Goal: Task Accomplishment & Management: Manage account settings

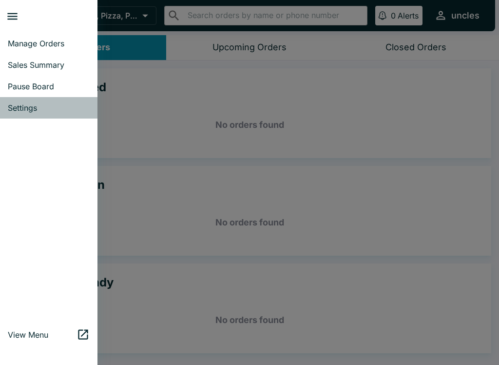
click at [43, 106] on span "Settings" at bounding box center [49, 108] width 82 height 10
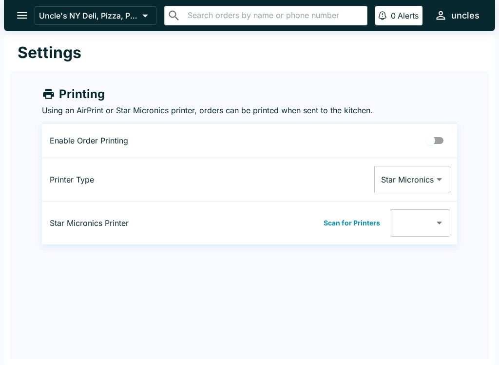
click at [16, 23] on button "open drawer" at bounding box center [22, 15] width 25 height 25
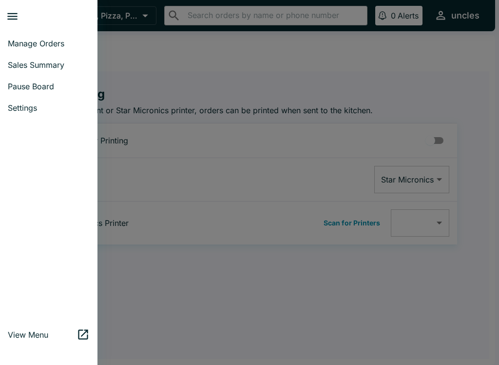
click at [13, 9] on button "close drawer" at bounding box center [12, 16] width 25 height 25
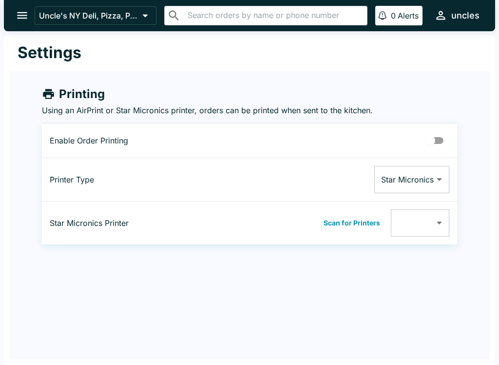
click at [4, 16] on div at bounding box center [5, 182] width 10 height 365
click at [20, 9] on icon "open drawer" at bounding box center [22, 15] width 13 height 13
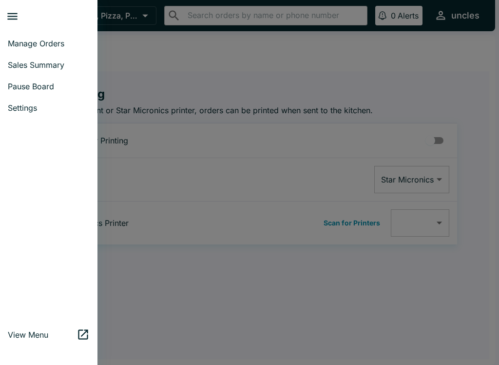
click at [21, 90] on span "Pause Board" at bounding box center [49, 86] width 82 height 10
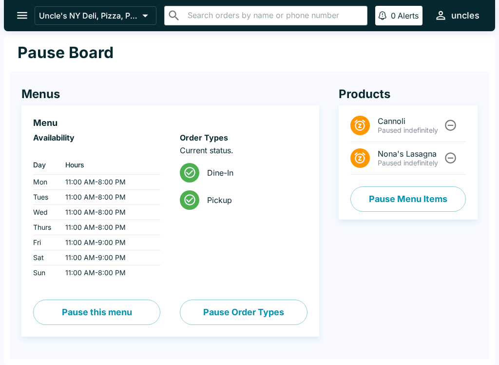
click at [89, 198] on td "11:00 AM - 8:00 PM" at bounding box center [109, 197] width 103 height 15
click at [434, 201] on button "Pause Menu Items" at bounding box center [409, 198] width 116 height 25
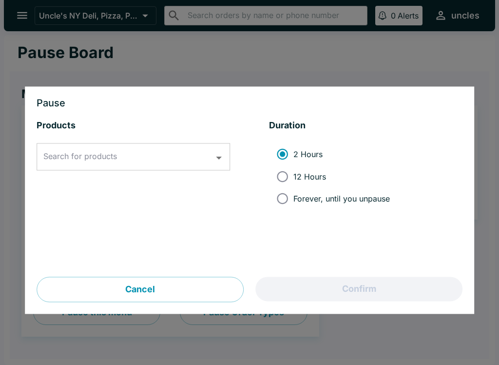
click at [213, 293] on button "Cancel" at bounding box center [140, 289] width 207 height 25
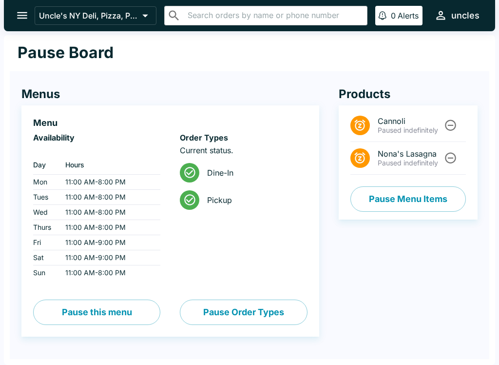
click at [452, 160] on icon "Unpause" at bounding box center [450, 157] width 13 height 13
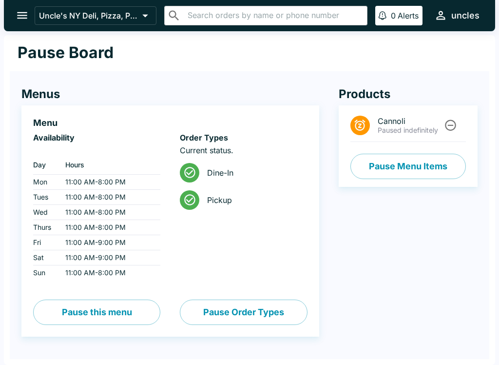
click at [116, 313] on button "Pause this menu" at bounding box center [96, 311] width 127 height 25
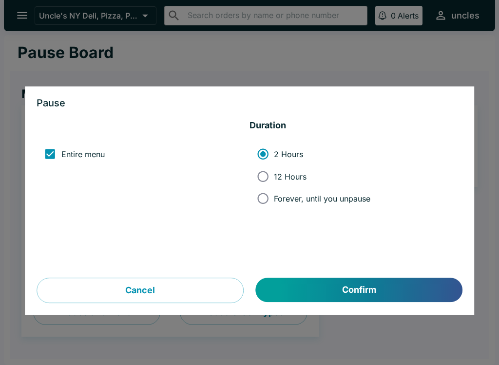
click at [182, 289] on button "Cancel" at bounding box center [140, 290] width 207 height 25
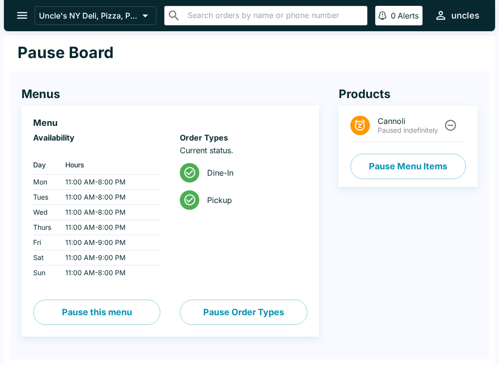
click at [223, 316] on button "Pause Order Types" at bounding box center [243, 311] width 127 height 25
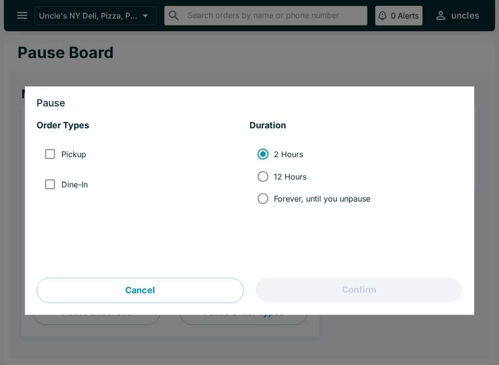
click at [189, 289] on button "Cancel" at bounding box center [140, 290] width 207 height 25
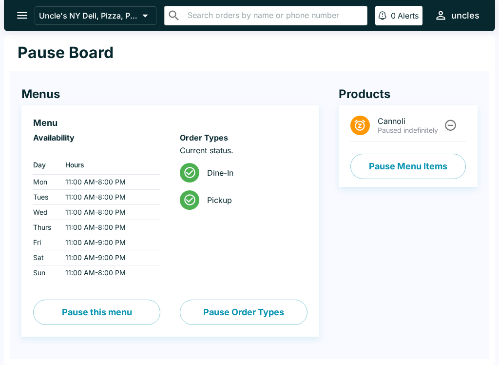
click at [474, 20] on div "uncles" at bounding box center [466, 16] width 28 height 12
click at [378, 59] on div at bounding box center [249, 182] width 499 height 365
click at [141, 12] on icon at bounding box center [145, 16] width 14 height 14
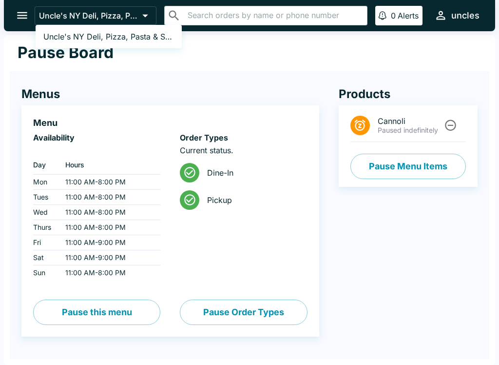
click at [237, 76] on div at bounding box center [249, 182] width 499 height 365
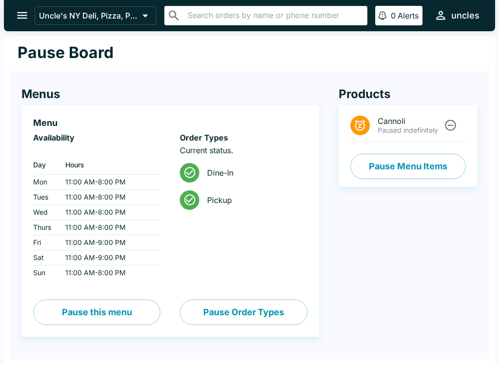
click at [22, 11] on icon "open drawer" at bounding box center [22, 15] width 13 height 13
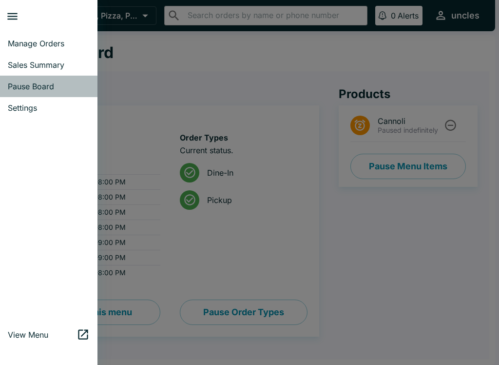
click at [54, 89] on span "Pause Board" at bounding box center [49, 86] width 82 height 10
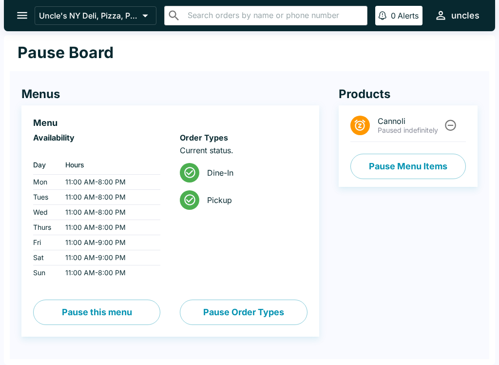
click at [20, 15] on icon "open drawer" at bounding box center [22, 15] width 10 height 7
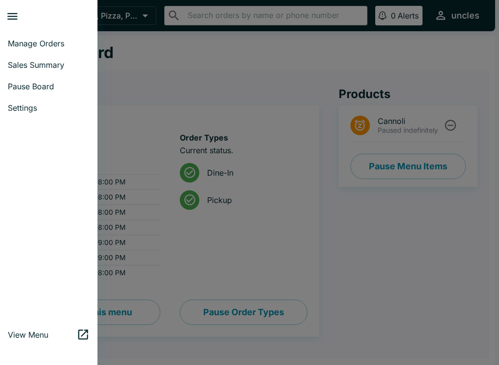
click at [32, 42] on span "Manage Orders" at bounding box center [49, 44] width 82 height 10
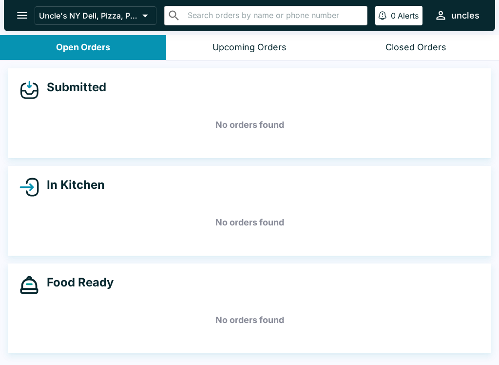
click at [17, 11] on icon "open drawer" at bounding box center [22, 15] width 13 height 13
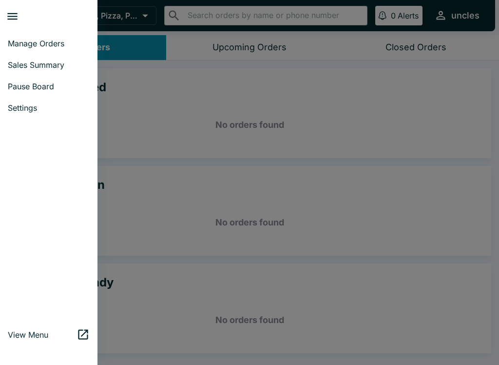
click at [30, 68] on span "Sales Summary" at bounding box center [49, 65] width 82 height 10
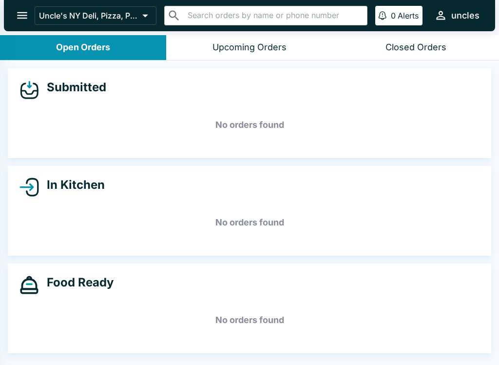
select select "03:00"
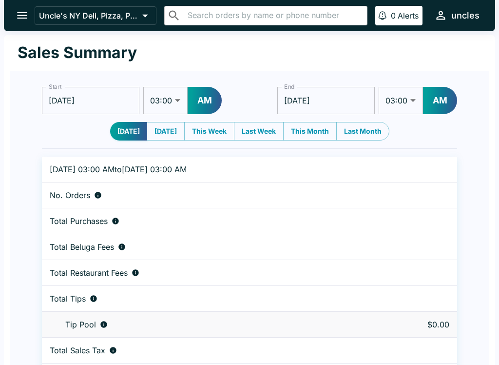
click at [20, 19] on icon "open drawer" at bounding box center [22, 15] width 10 height 7
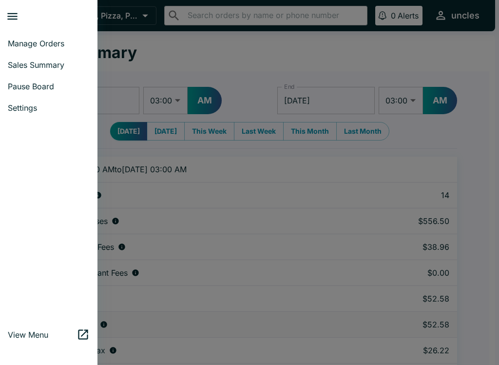
click at [31, 92] on link "Pause Board" at bounding box center [49, 86] width 98 height 21
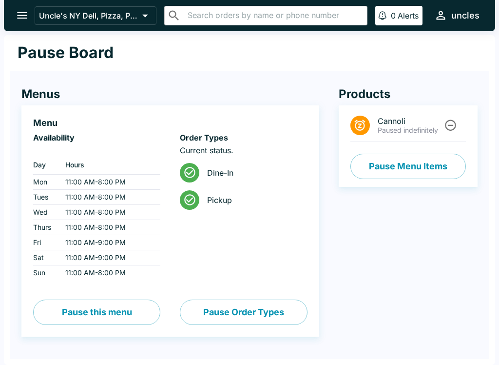
click at [90, 191] on td "11:00 AM - 8:00 PM" at bounding box center [109, 197] width 103 height 15
click at [79, 220] on td "11:00 AM - 8:00 PM" at bounding box center [109, 227] width 103 height 15
click at [79, 219] on td "11:00 AM - 8:00 PM" at bounding box center [109, 212] width 103 height 15
click at [73, 240] on td "11:00 AM - 9:00 PM" at bounding box center [109, 242] width 103 height 15
click at [85, 211] on td "11:00 AM - 8:00 PM" at bounding box center [109, 212] width 103 height 15
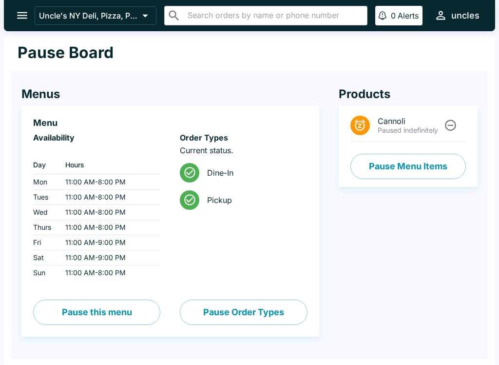
click at [30, 16] on button "open drawer" at bounding box center [22, 15] width 25 height 25
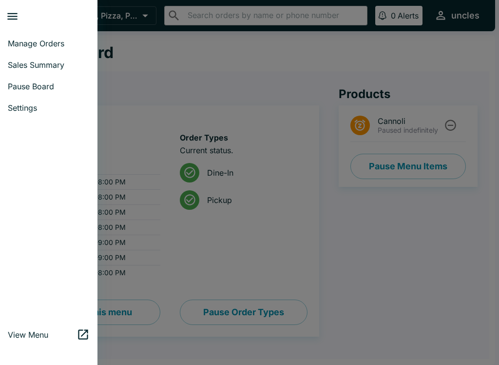
click at [25, 109] on span "Settings" at bounding box center [49, 108] width 82 height 10
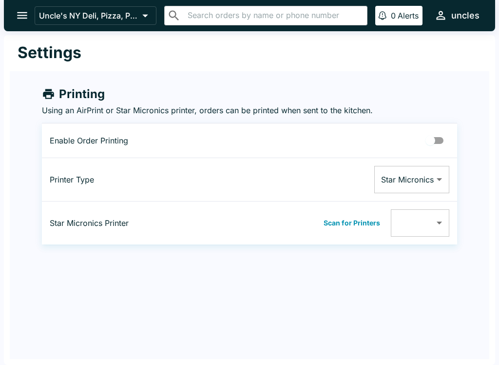
click at [24, 25] on button "open drawer" at bounding box center [22, 15] width 25 height 25
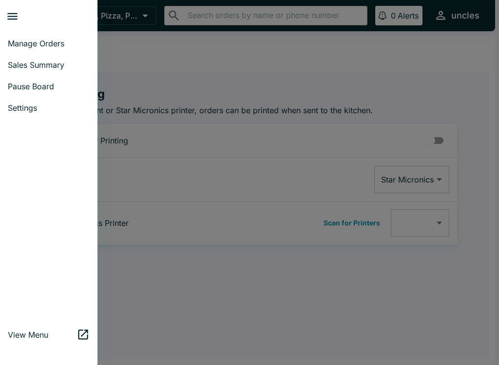
click at [34, 48] on link "Manage Orders" at bounding box center [49, 43] width 98 height 21
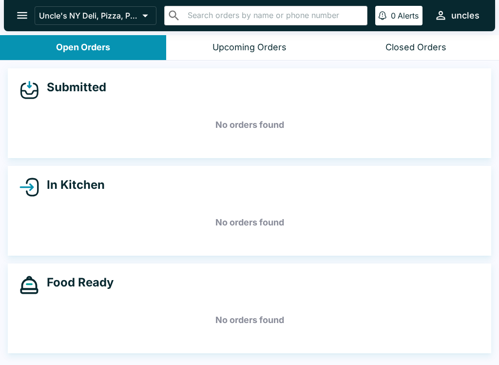
click at [251, 55] on button "Upcoming Orders" at bounding box center [249, 47] width 166 height 25
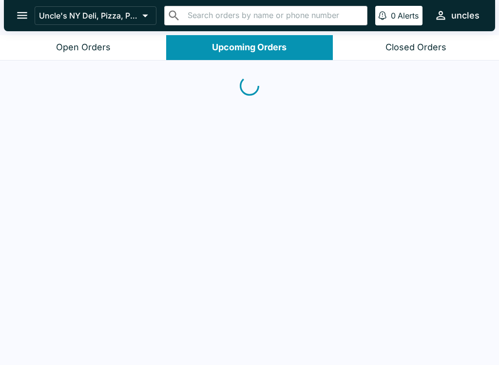
click at [405, 47] on div "Closed Orders" at bounding box center [416, 47] width 61 height 11
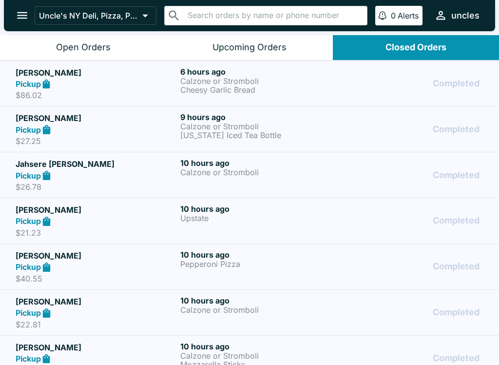
click at [20, 13] on icon "open drawer" at bounding box center [22, 15] width 10 height 7
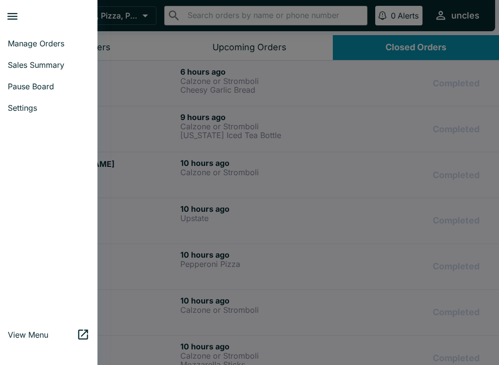
click at [35, 87] on span "Pause Board" at bounding box center [49, 86] width 82 height 10
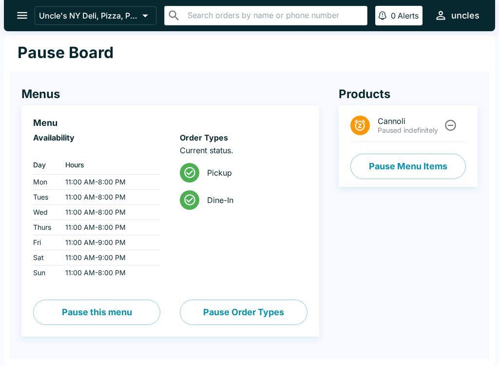
click at [26, 10] on icon "open drawer" at bounding box center [22, 15] width 13 height 13
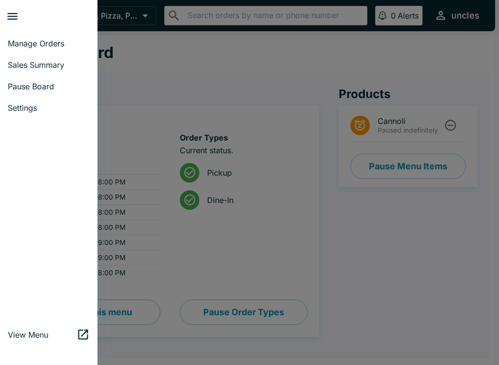
click at [28, 39] on span "Manage Orders" at bounding box center [49, 44] width 82 height 10
